Goal: Task Accomplishment & Management: Manage account settings

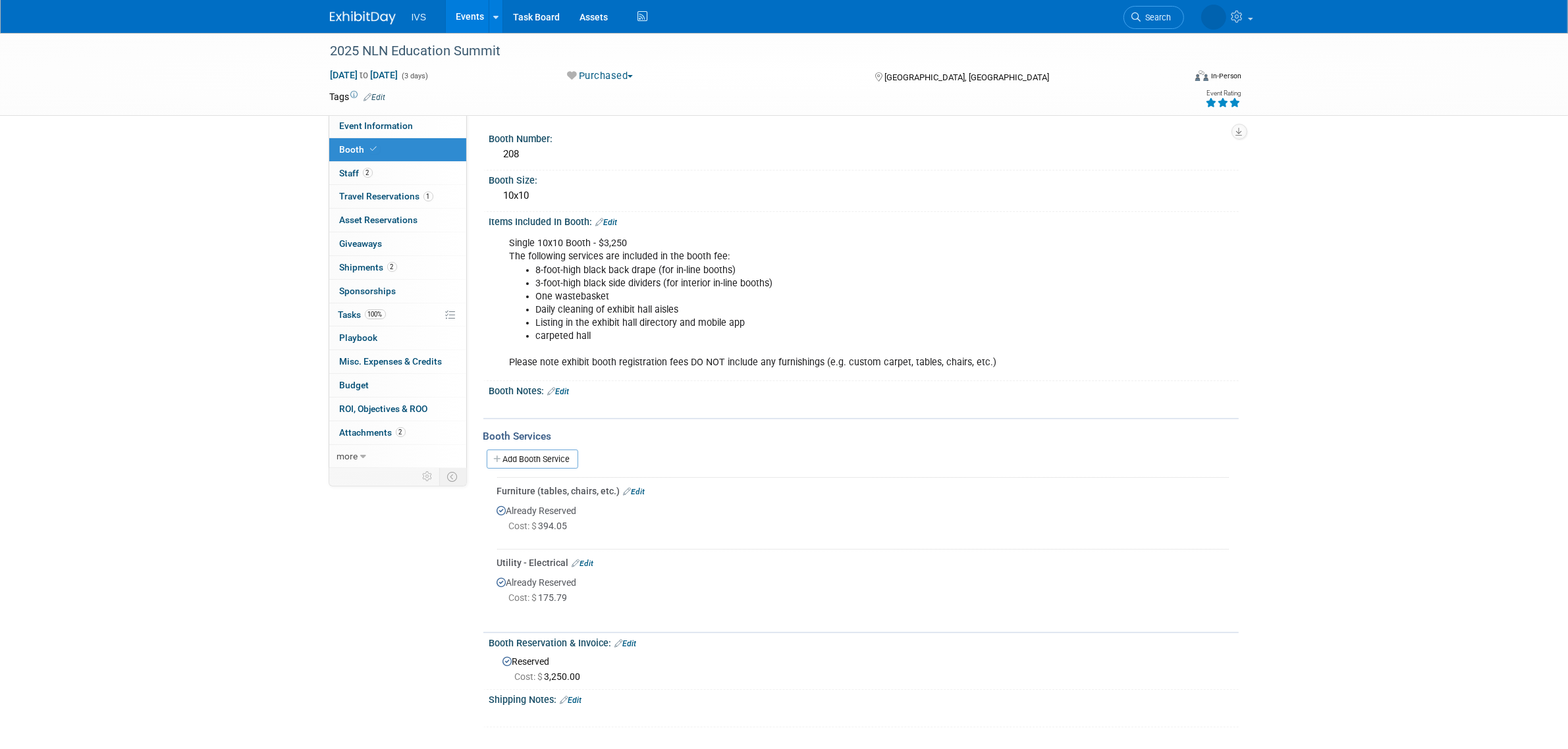
click at [478, 18] on link "Events" at bounding box center [470, 16] width 48 height 33
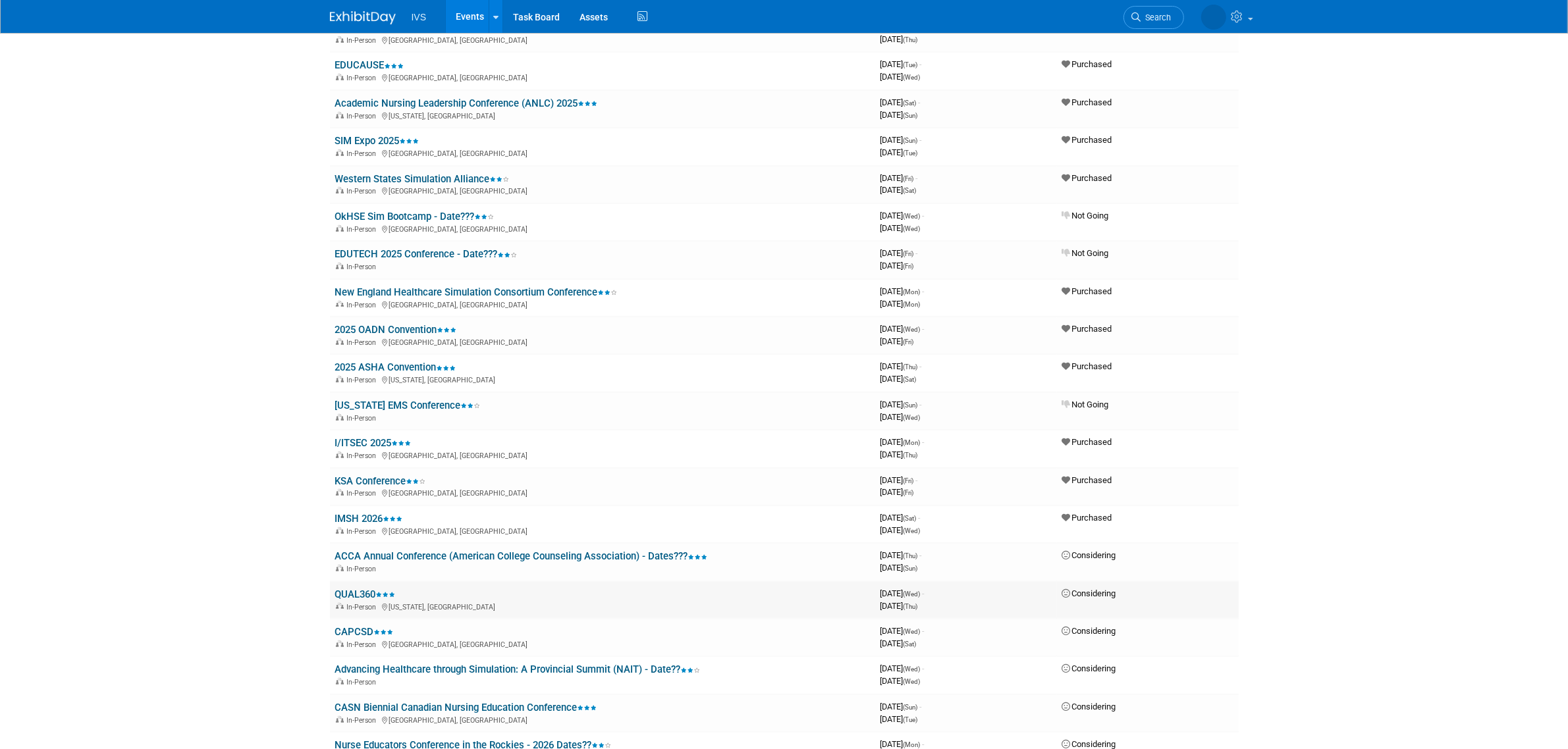
scroll to position [767, 0]
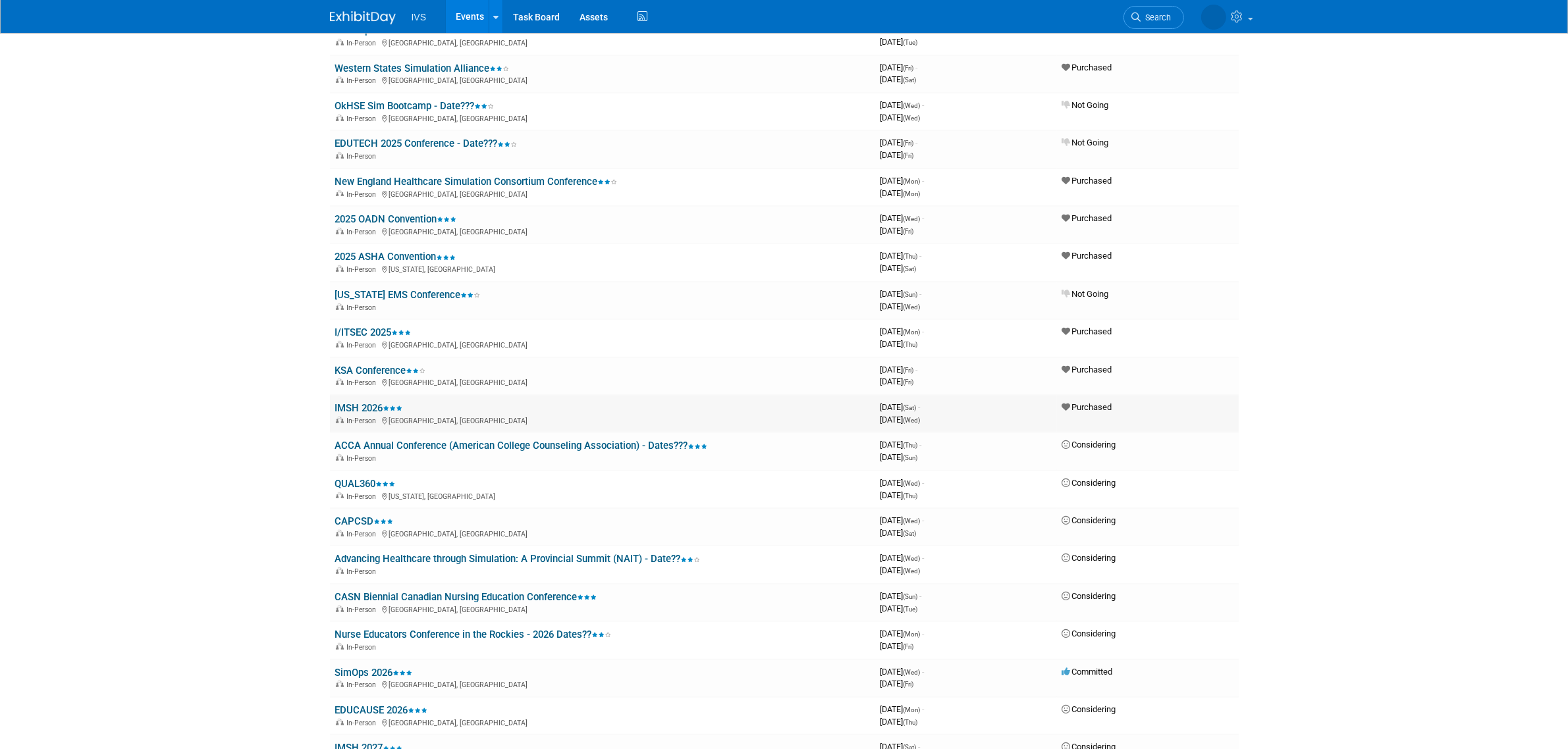
click at [364, 403] on link "IMSH 2026" at bounding box center [369, 409] width 67 height 12
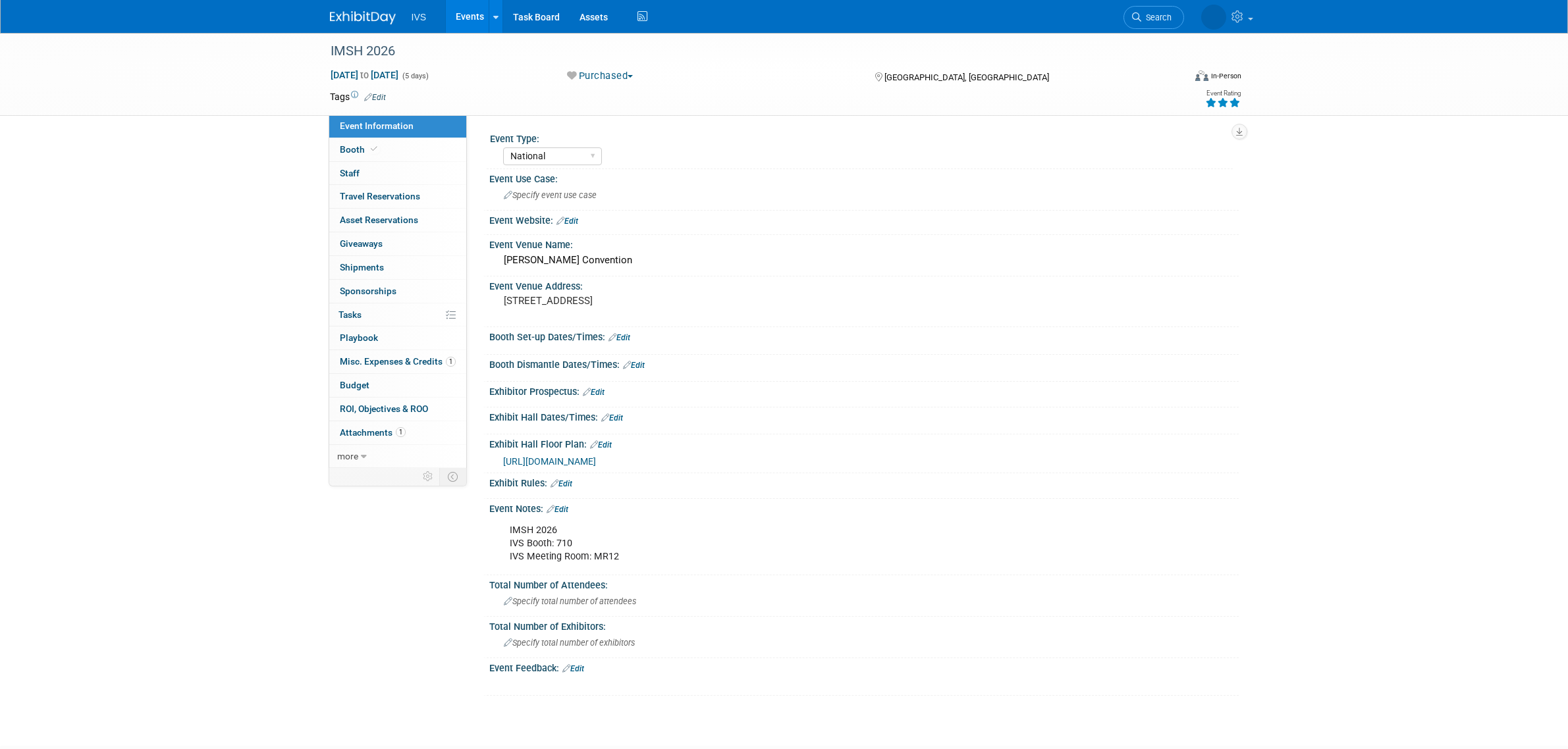
select select "National"
click at [596, 460] on span "[URL][DOMAIN_NAME]" at bounding box center [549, 461] width 92 height 10
click at [561, 505] on link "Edit" at bounding box center [557, 509] width 22 height 10
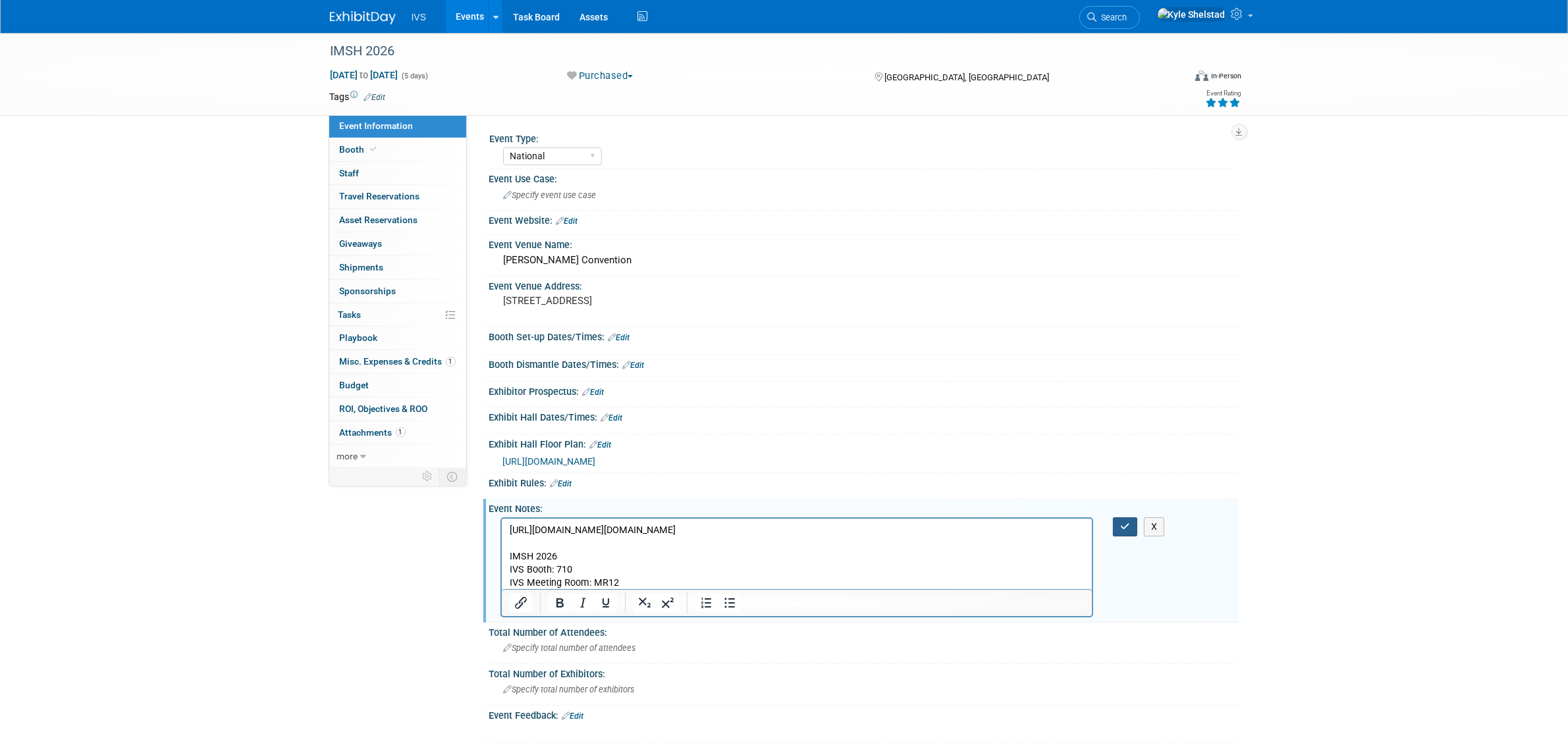
click at [1121, 524] on icon "button" at bounding box center [1125, 526] width 10 height 10
